Goal: Transaction & Acquisition: Purchase product/service

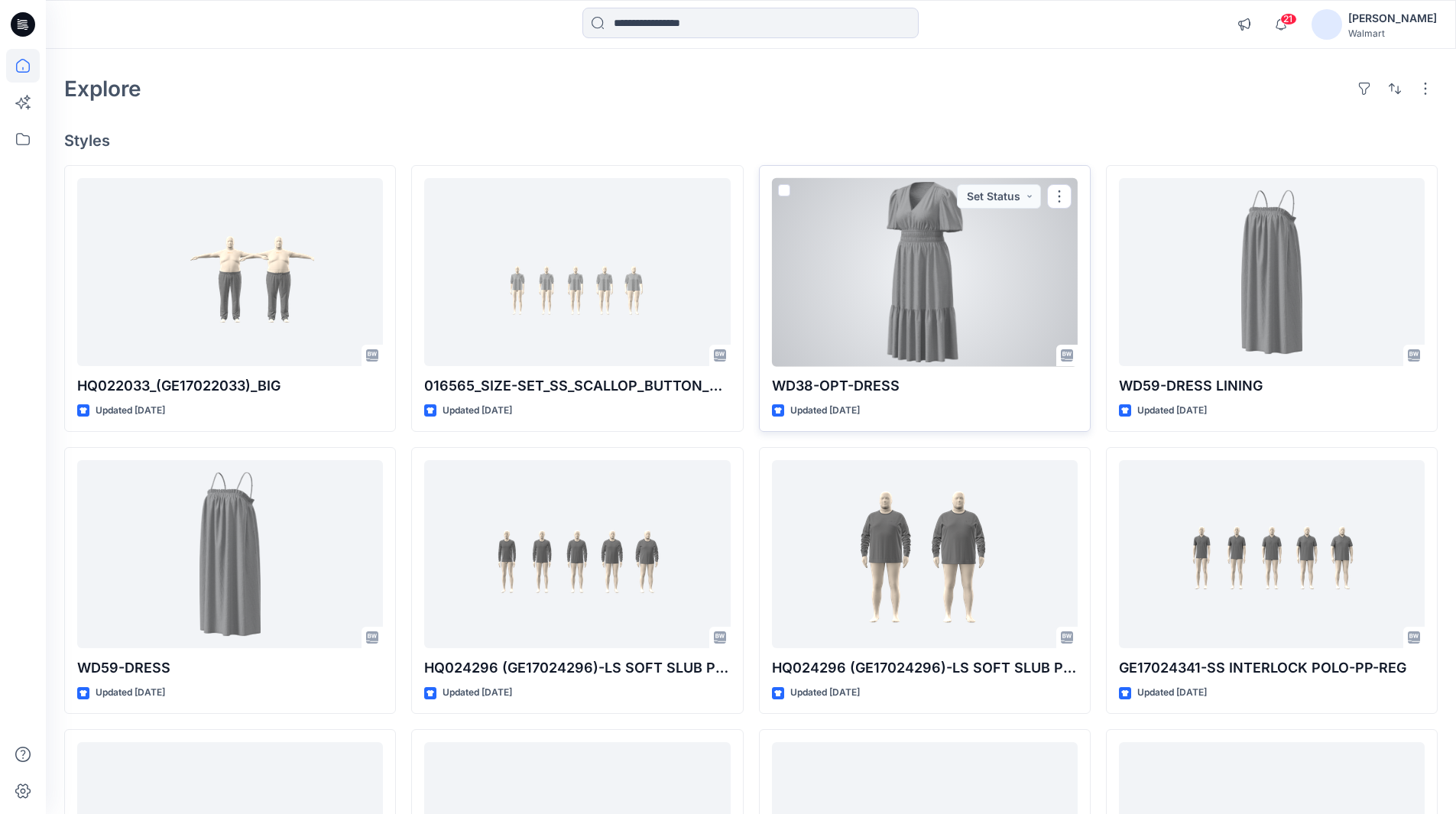
scroll to position [76, 0]
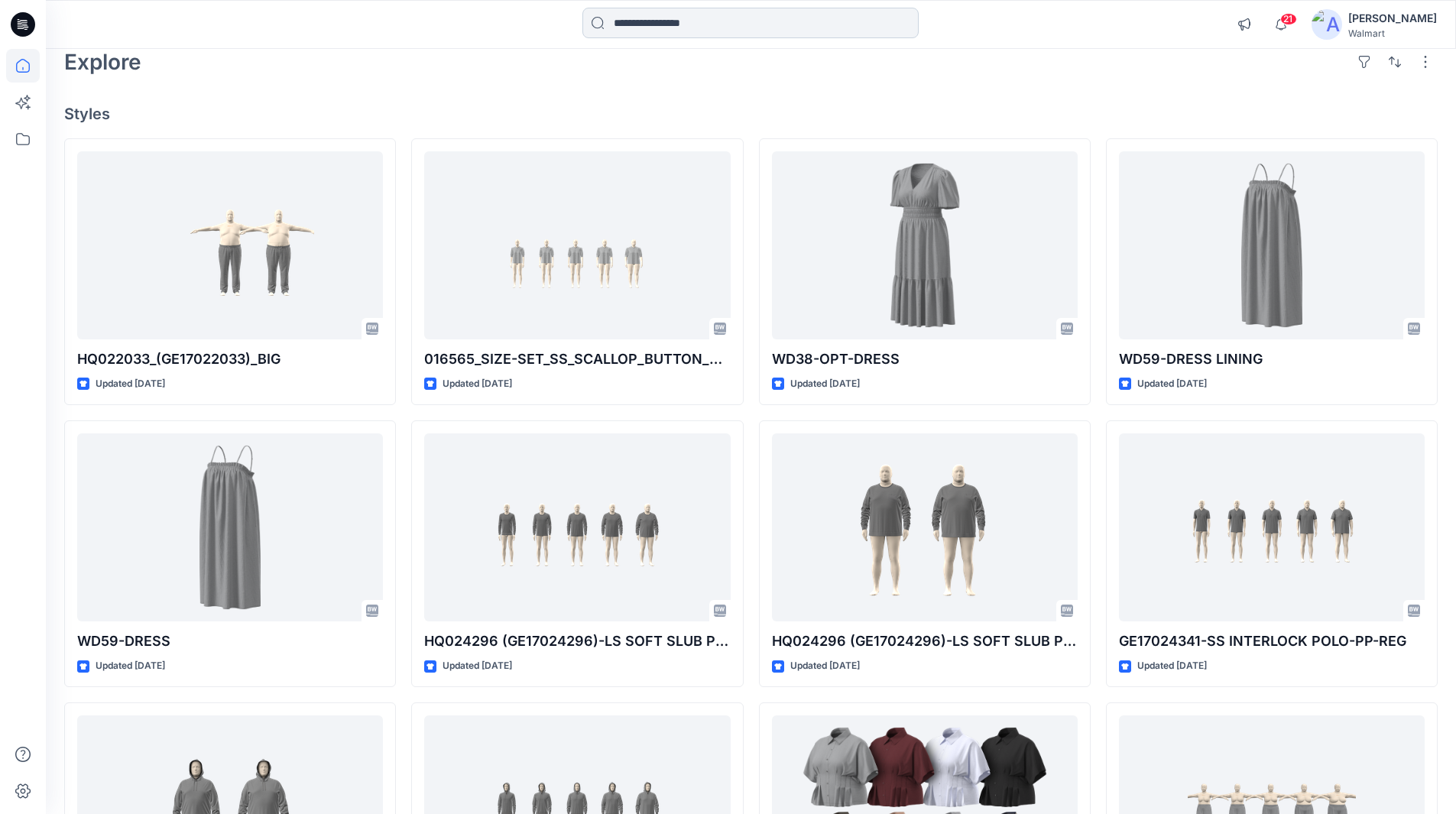
click at [689, 18] on input at bounding box center [750, 23] width 336 height 31
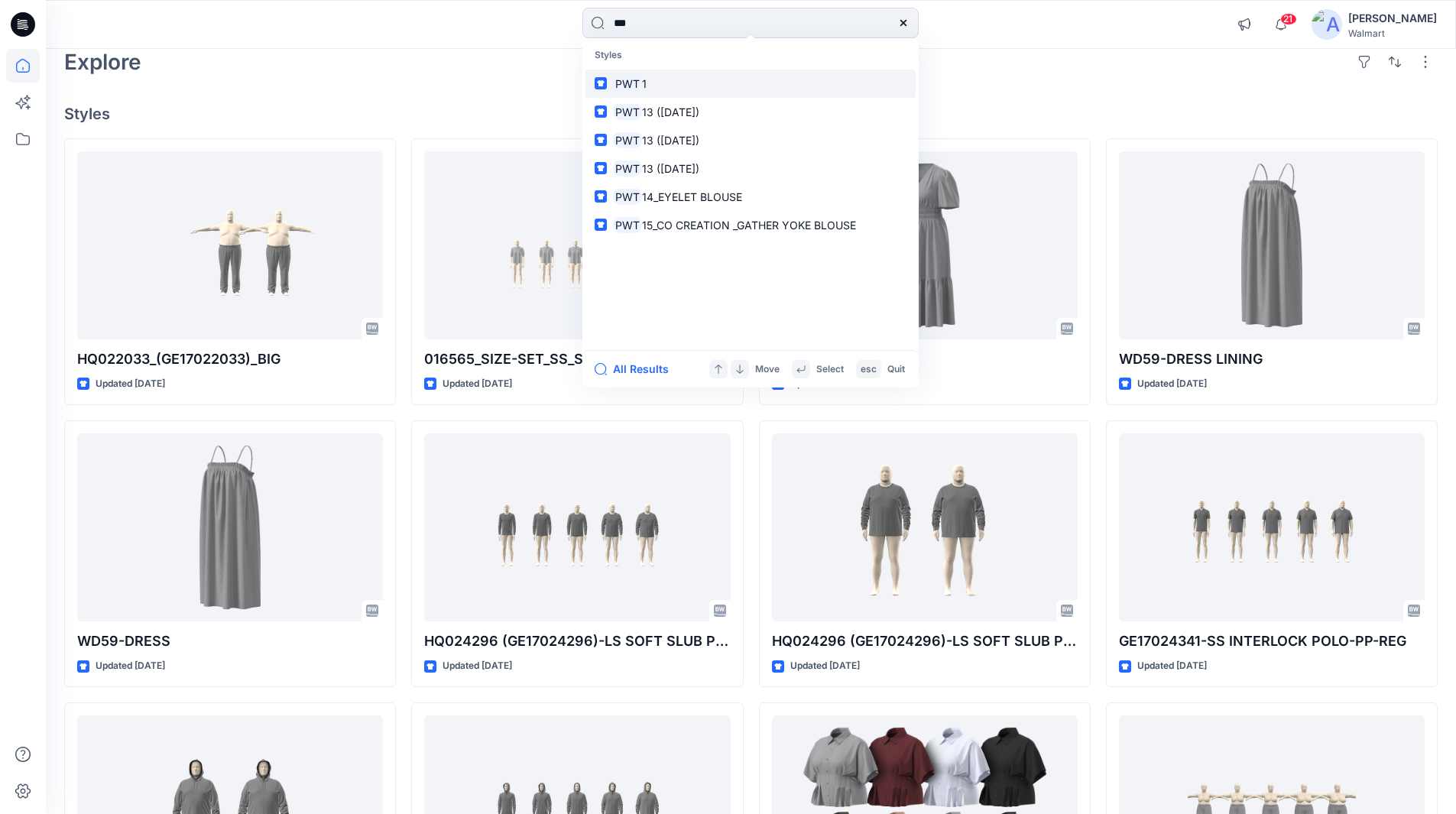
type input "***"
click at [637, 79] on mark "PWT" at bounding box center [627, 83] width 29 height 18
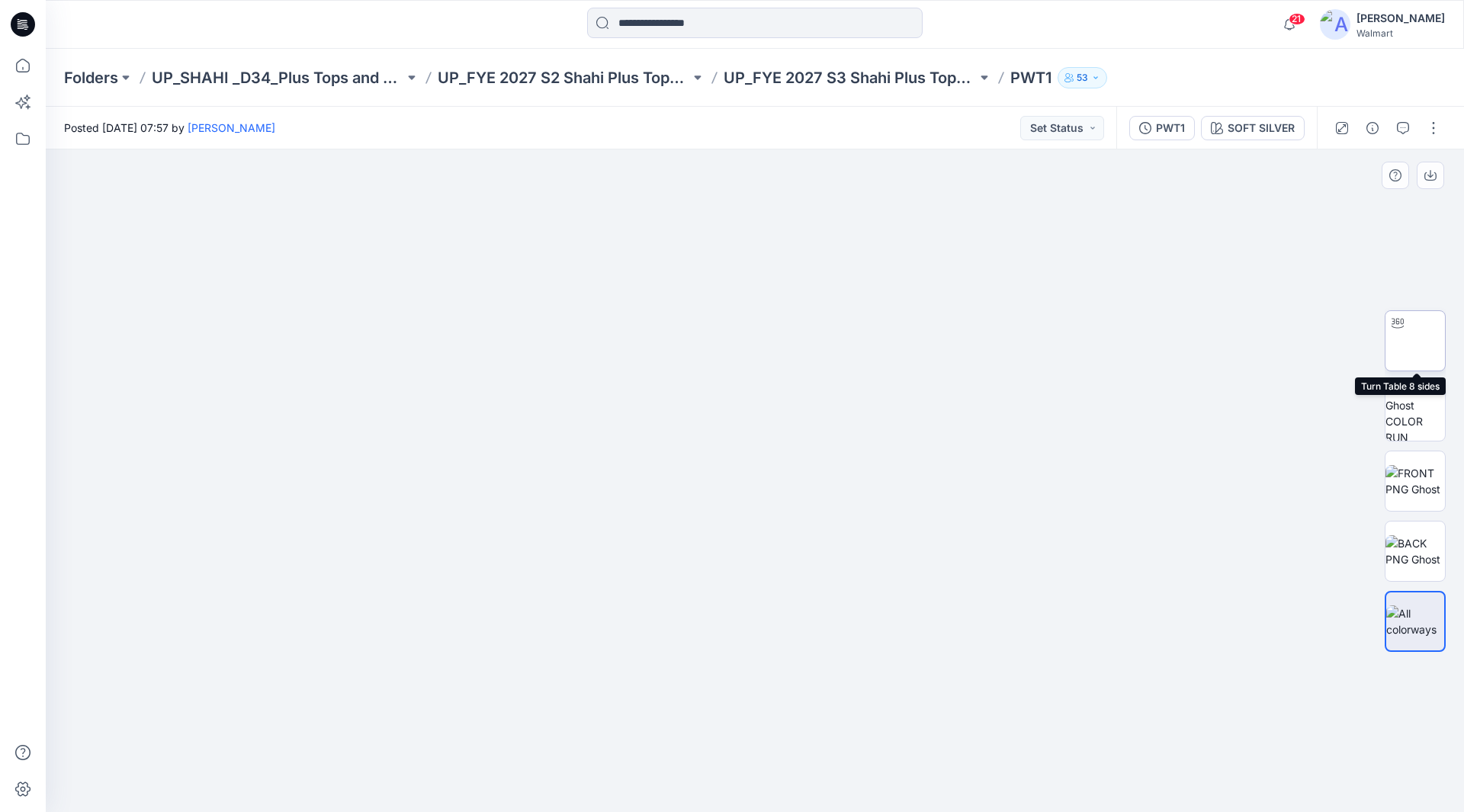
click at [1415, 341] on img at bounding box center [1415, 341] width 0 height 0
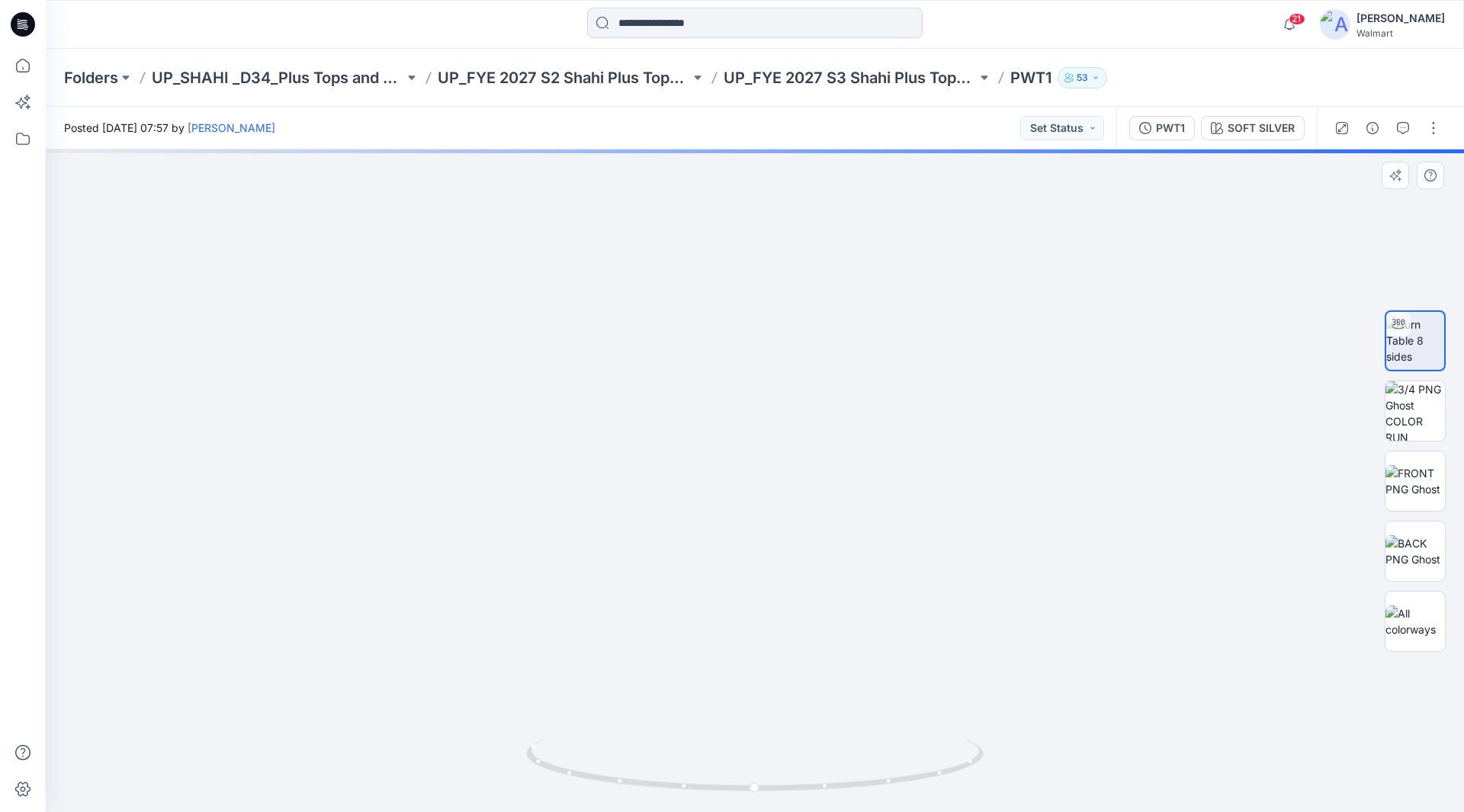
drag, startPoint x: 768, startPoint y: 478, endPoint x: 763, endPoint y: 350, distance: 128.1
drag, startPoint x: 763, startPoint y: 444, endPoint x: 754, endPoint y: 328, distance: 116.3
click at [754, 328] on img at bounding box center [743, 134] width 1666 height 1356
drag, startPoint x: 762, startPoint y: 421, endPoint x: 767, endPoint y: 370, distance: 51.2
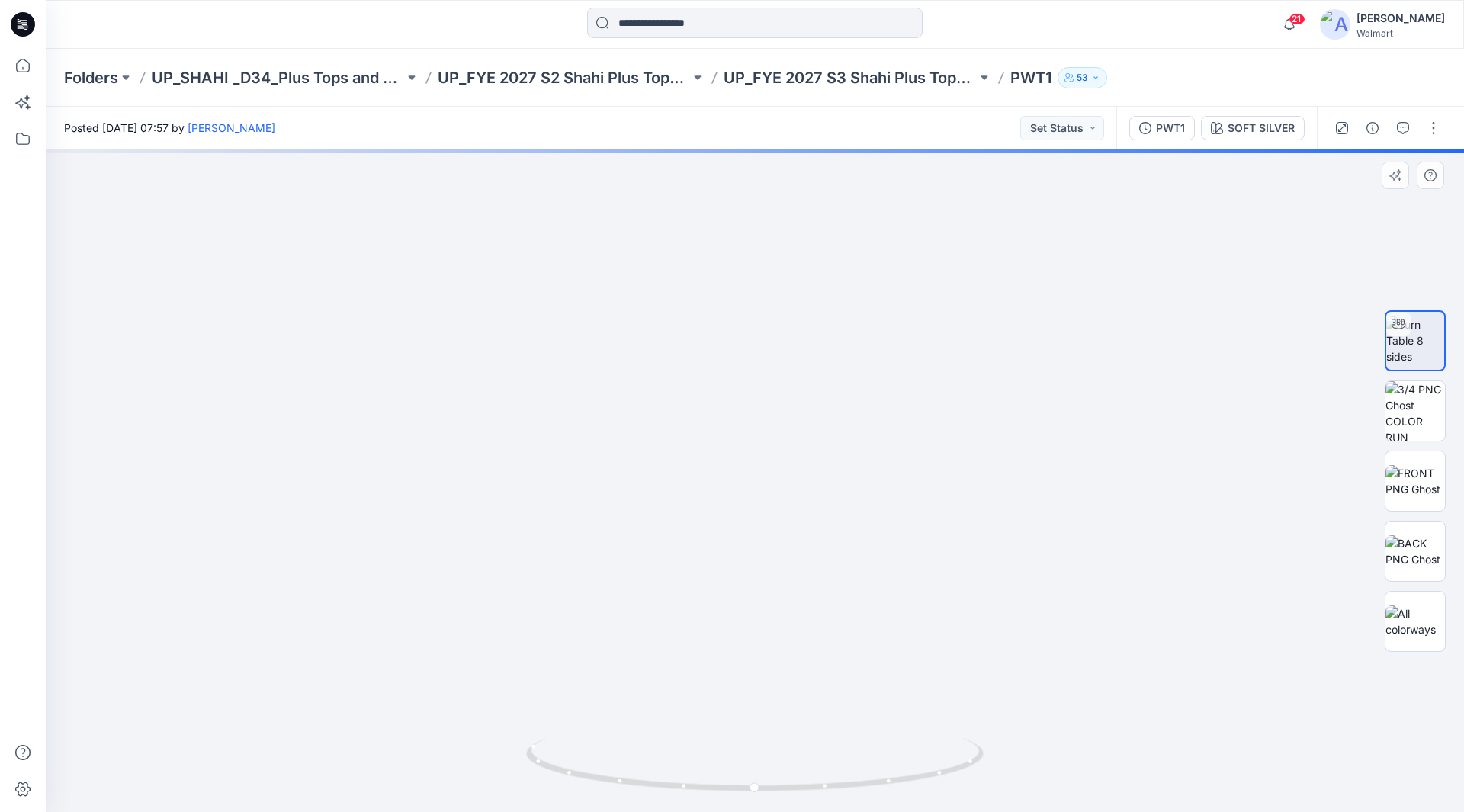
click at [767, 370] on img at bounding box center [754, 316] width 1064 height 991
drag, startPoint x: 764, startPoint y: 261, endPoint x: 764, endPoint y: 561, distance: 300.0
drag, startPoint x: 773, startPoint y: 342, endPoint x: 774, endPoint y: 526, distance: 184.0
click at [774, 526] on img at bounding box center [756, 67] width 2268 height 1489
